Goal: Information Seeking & Learning: Learn about a topic

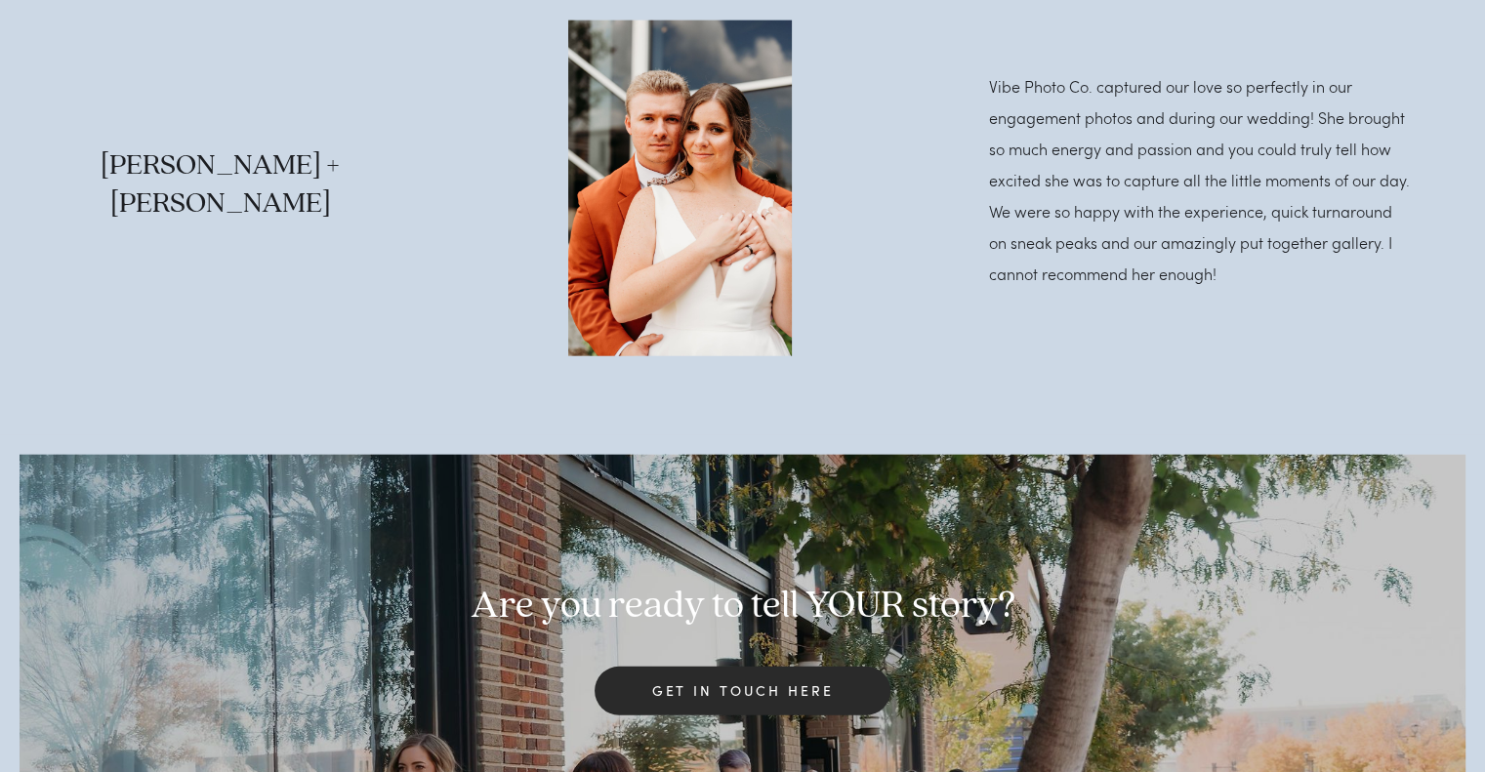
scroll to position [5233, 0]
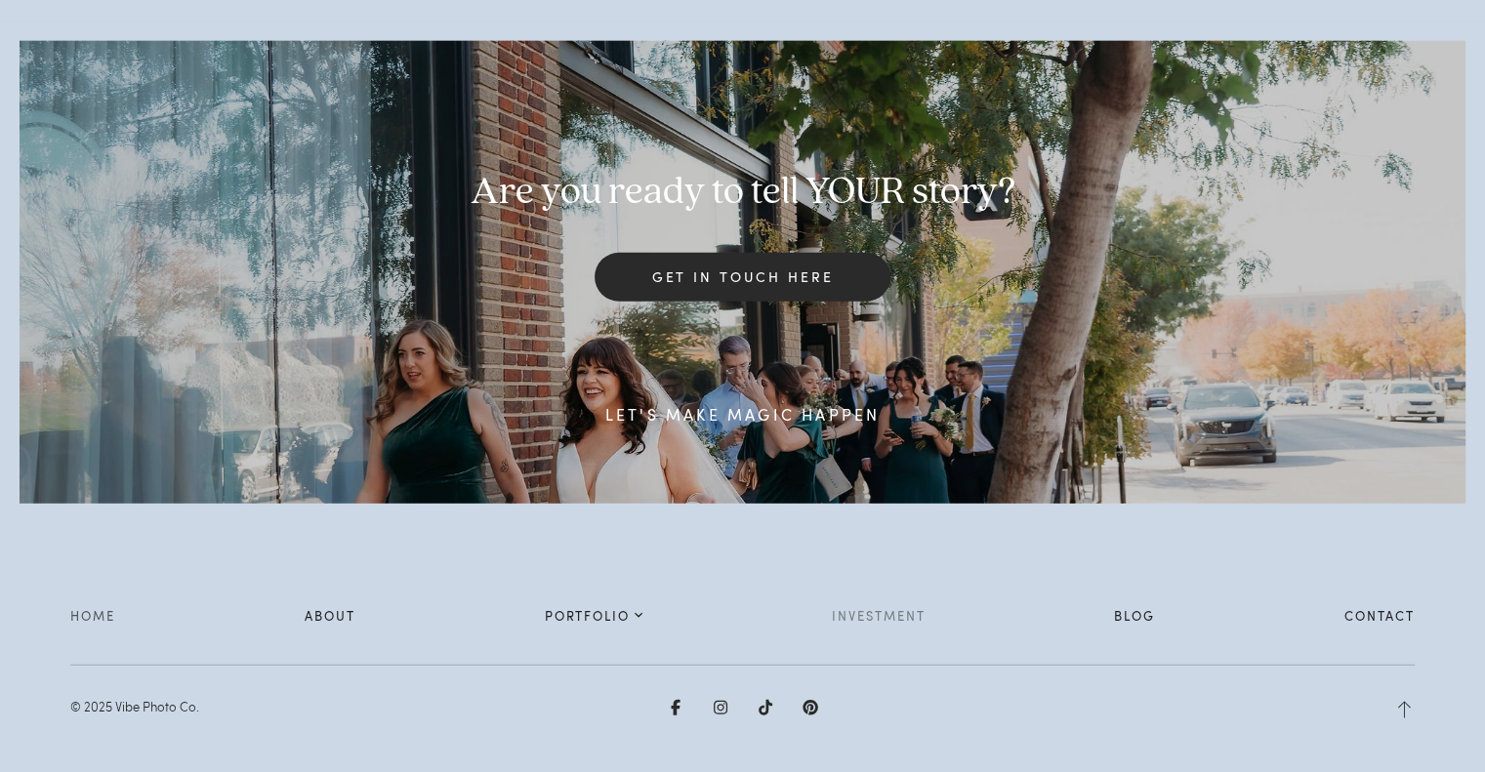
click at [852, 612] on link "Investment" at bounding box center [879, 616] width 94 height 28
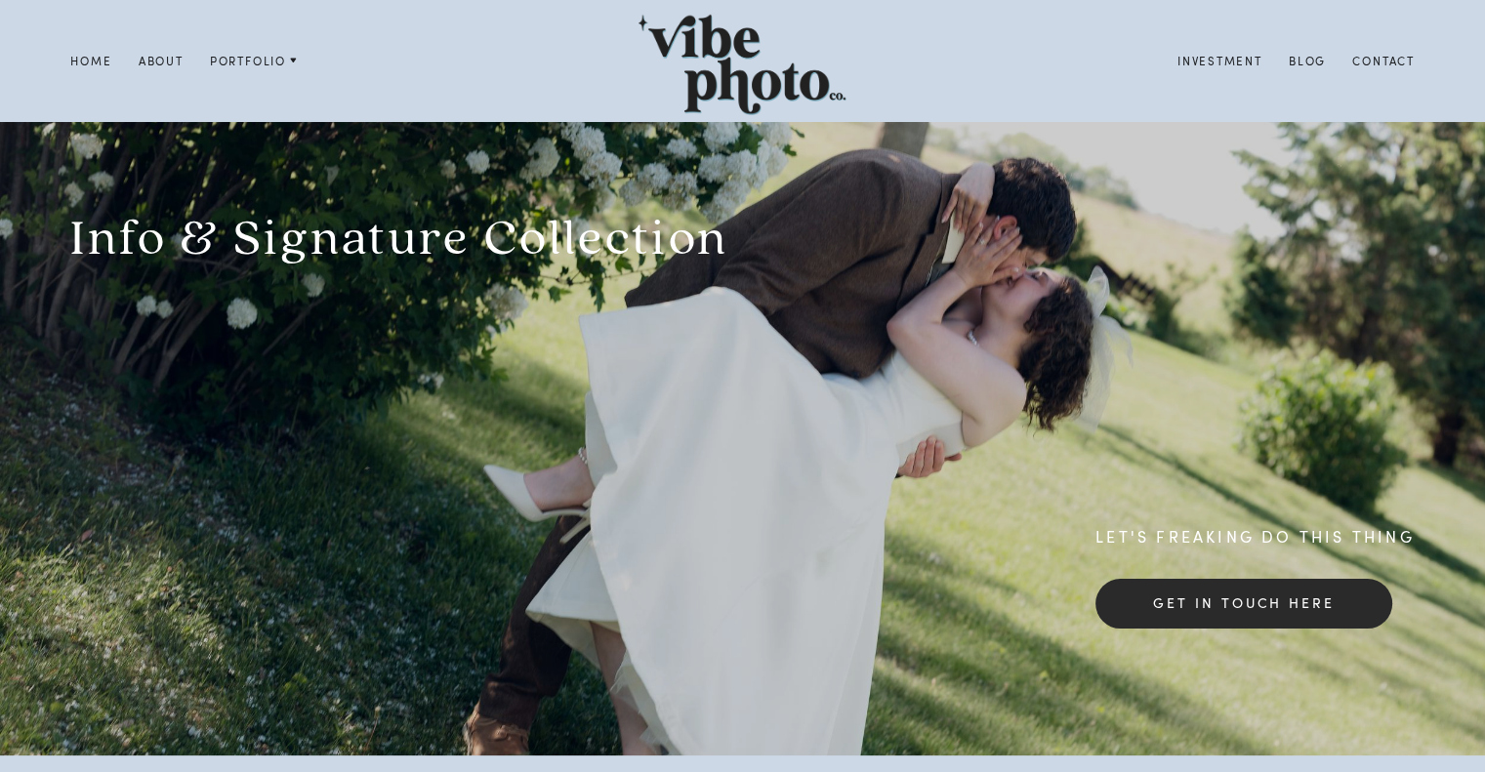
click at [1227, 62] on link "Investment" at bounding box center [1219, 61] width 111 height 22
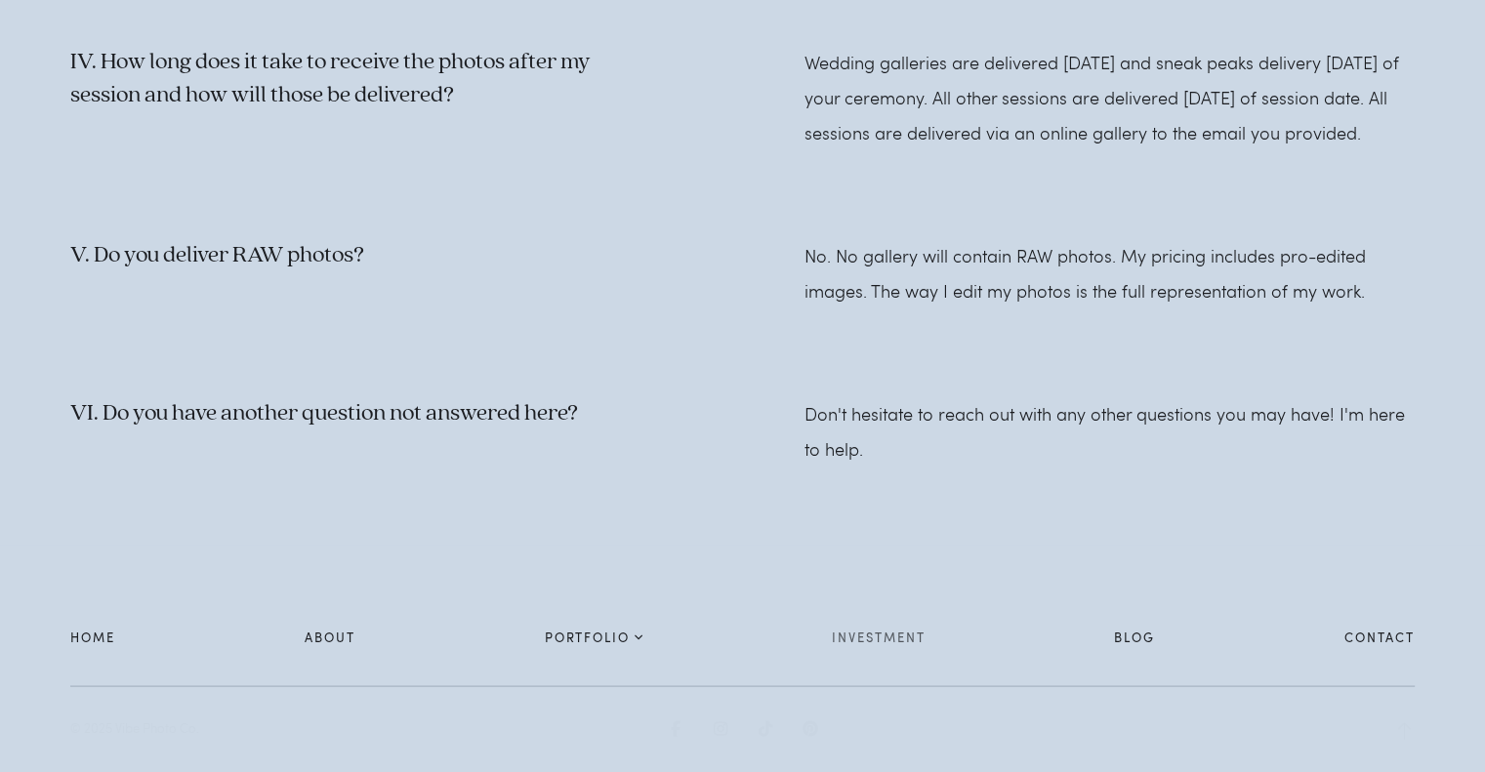
scroll to position [3822, 0]
